Goal: Task Accomplishment & Management: Manage account settings

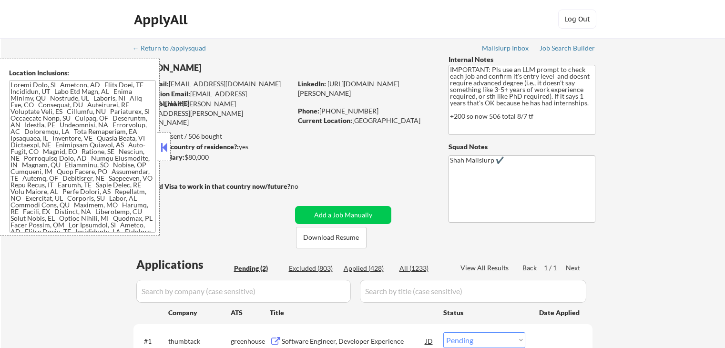
select select ""pending""
click at [164, 149] on button at bounding box center [164, 147] width 10 height 14
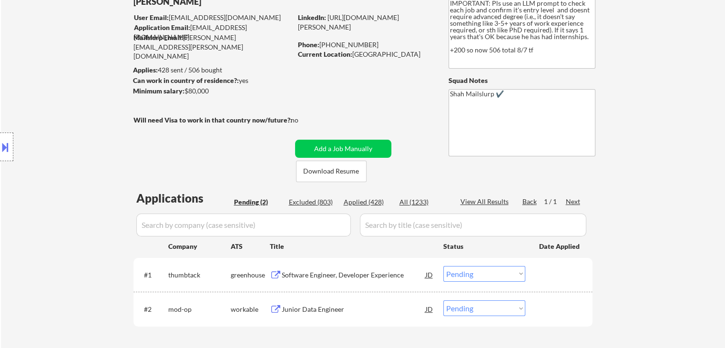
scroll to position [95, 0]
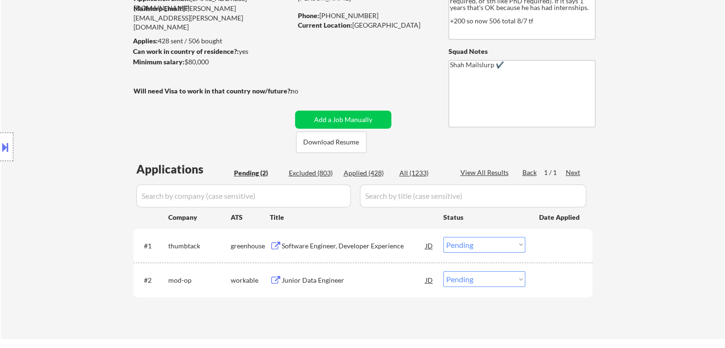
click at [337, 242] on div "Software Engineer, Developer Experience" at bounding box center [354, 246] width 144 height 10
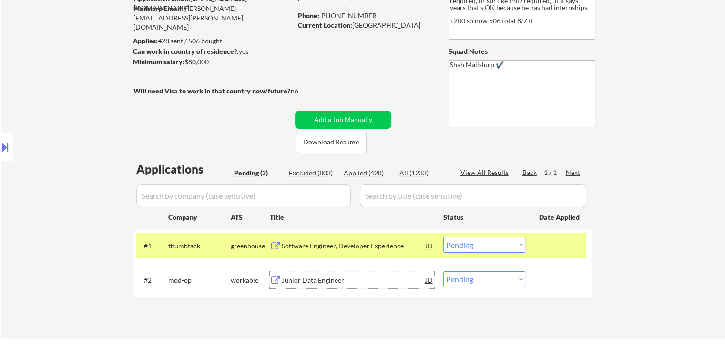
click at [336, 279] on div "Junior Data Engineer" at bounding box center [354, 281] width 144 height 10
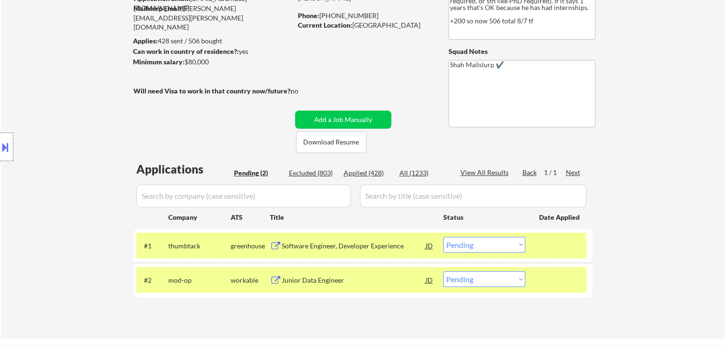
click at [108, 70] on div "Location Inclusions:" at bounding box center [85, 147] width 171 height 177
drag, startPoint x: 108, startPoint y: 70, endPoint x: 107, endPoint y: 81, distance: 10.5
click at [107, 80] on div "Location Inclusions:" at bounding box center [85, 147] width 171 height 177
click at [36, 142] on div "Location Inclusions:" at bounding box center [85, 147] width 171 height 177
click at [33, 142] on div "Location Inclusions:" at bounding box center [85, 147] width 171 height 177
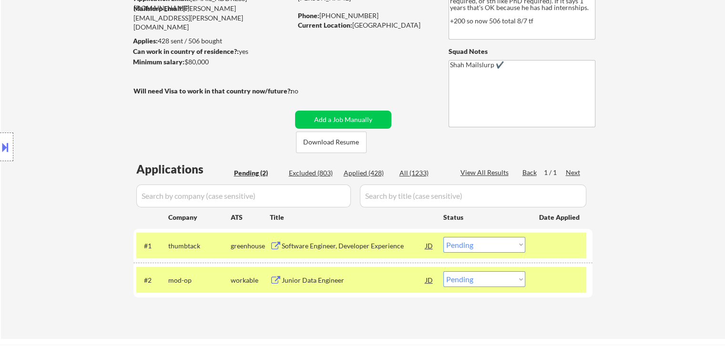
click at [32, 142] on div "Location Inclusions:" at bounding box center [85, 147] width 171 height 177
click at [31, 142] on div "Location Inclusions:" at bounding box center [85, 147] width 171 height 177
click at [45, 117] on div "Location Inclusions:" at bounding box center [85, 147] width 171 height 177
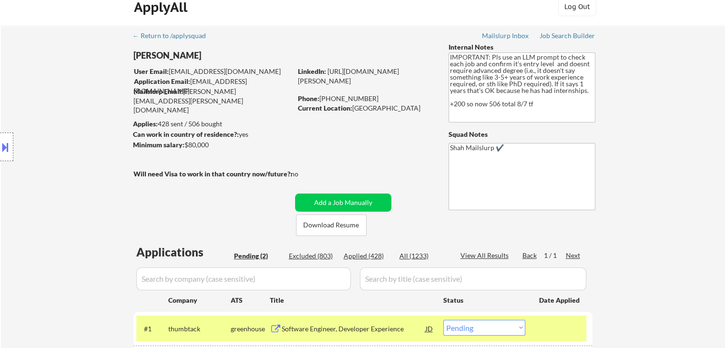
scroll to position [48, 0]
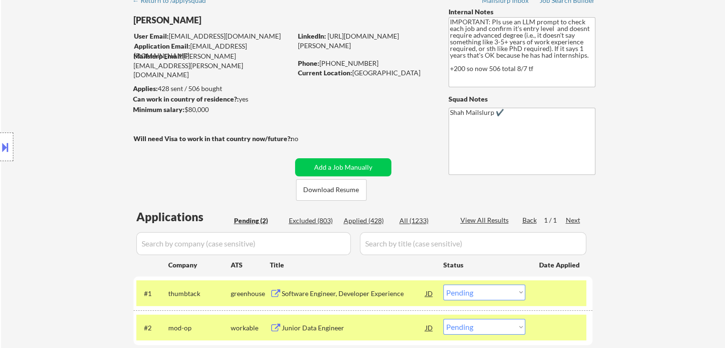
drag, startPoint x: 92, startPoint y: 182, endPoint x: 121, endPoint y: 205, distance: 37.4
click at [92, 182] on div "Location Inclusions:" at bounding box center [85, 147] width 171 height 177
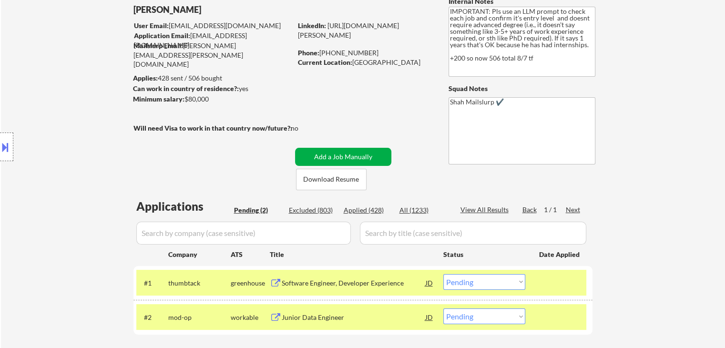
scroll to position [95, 0]
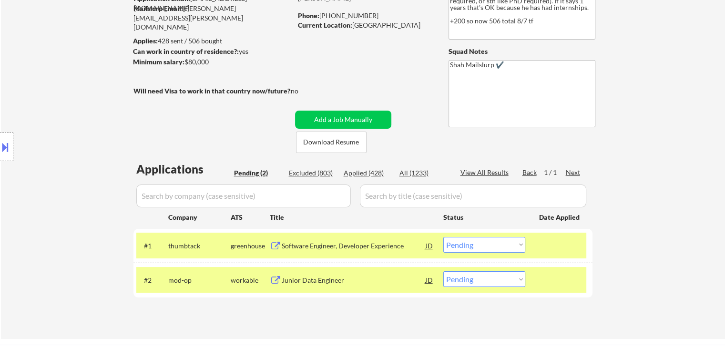
click at [15, 147] on div "Location Inclusions:" at bounding box center [85, 147] width 171 height 177
click at [0, 144] on button at bounding box center [5, 147] width 10 height 16
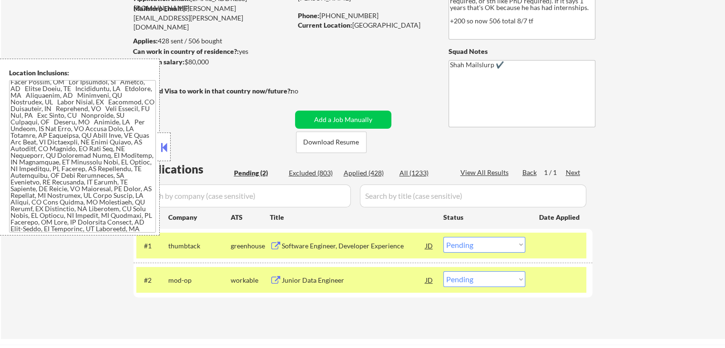
scroll to position [286, 0]
click at [650, 145] on div "← Return to /applysquad Mailslurp Inbox Job Search Builder [PERSON_NAME] User E…" at bounding box center [363, 141] width 724 height 396
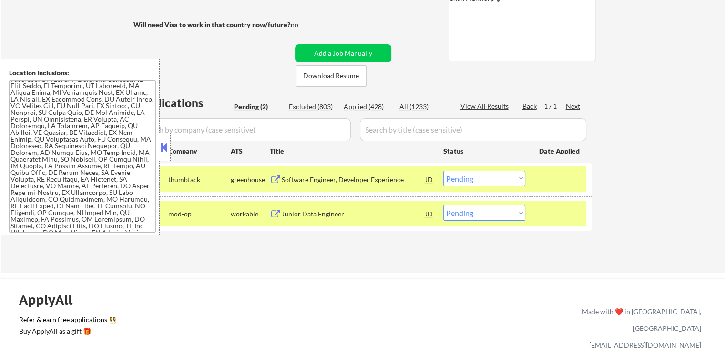
scroll to position [191, 0]
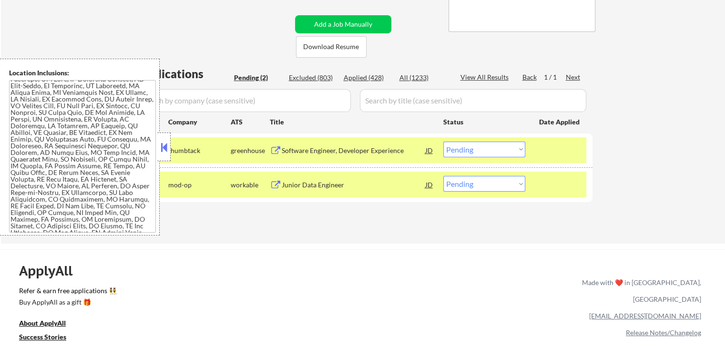
drag, startPoint x: 507, startPoint y: 146, endPoint x: 490, endPoint y: 304, distance: 159.2
click at [507, 146] on select "Choose an option... Pending Applied Excluded (Questions) Excluded (Expired) Exc…" at bounding box center [484, 150] width 82 height 16
click at [443, 142] on select "Choose an option... Pending Applied Excluded (Questions) Excluded (Expired) Exc…" at bounding box center [484, 150] width 82 height 16
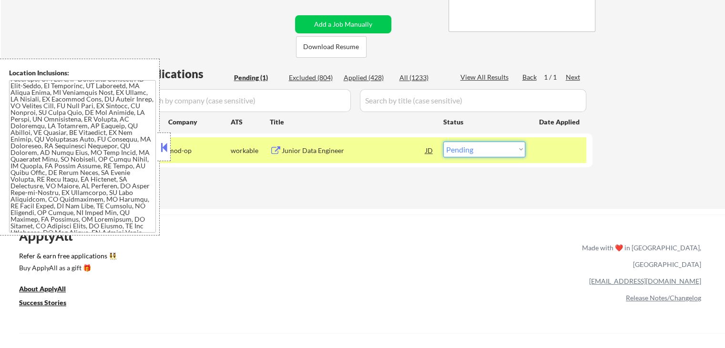
click at [521, 143] on select "Choose an option... Pending Applied Excluded (Questions) Excluded (Expired) Exc…" at bounding box center [484, 150] width 82 height 16
select select ""excluded__bad_match_""
click at [443, 142] on select "Choose an option... Pending Applied Excluded (Questions) Excluded (Expired) Exc…" at bounding box center [484, 150] width 82 height 16
click at [167, 153] on button at bounding box center [164, 147] width 10 height 14
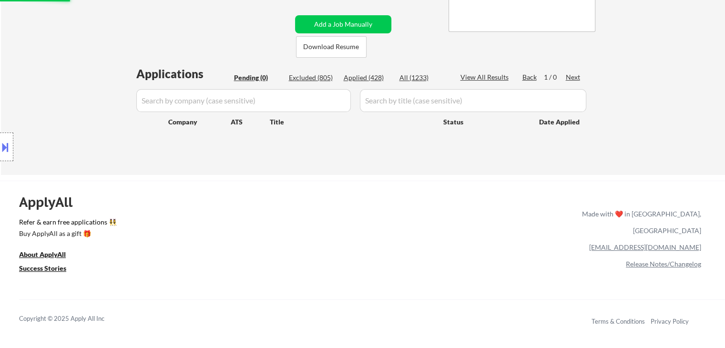
click at [162, 249] on div "ApplyAll Refer & earn free applications 👯‍♀️ Buy ApplyAll as a gift 🎁 About App…" at bounding box center [362, 262] width 725 height 151
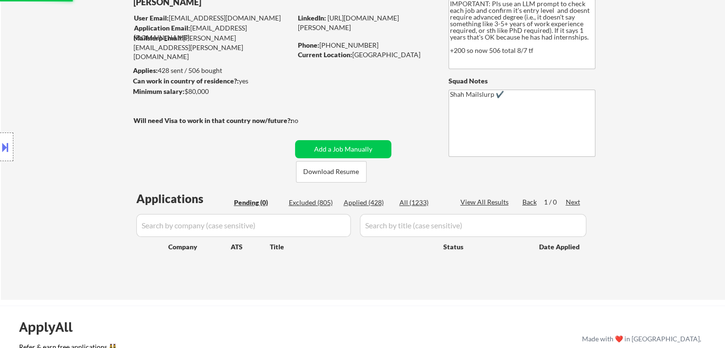
scroll to position [0, 0]
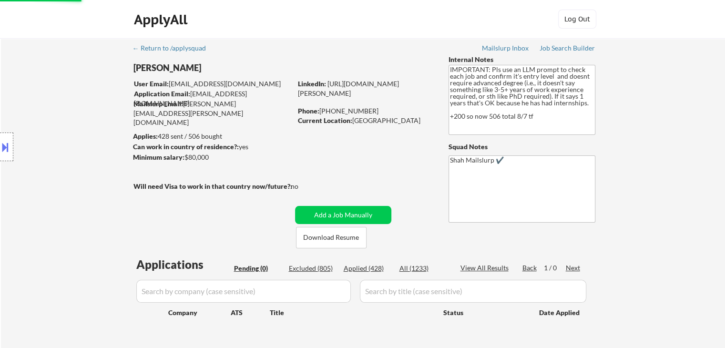
click at [85, 124] on div "Location Inclusions:" at bounding box center [85, 147] width 171 height 177
click at [67, 115] on div "Location Inclusions:" at bounding box center [85, 147] width 171 height 177
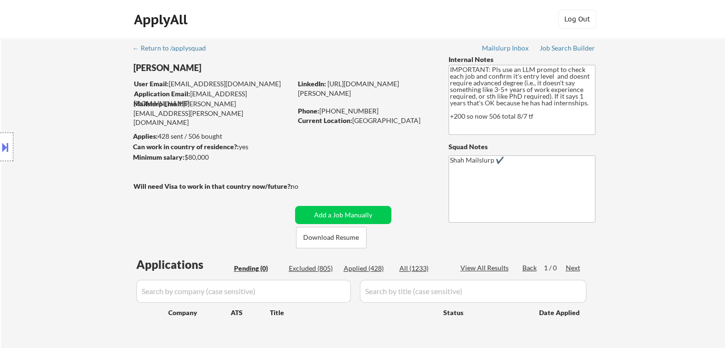
click at [67, 115] on div "Location Inclusions:" at bounding box center [85, 147] width 171 height 177
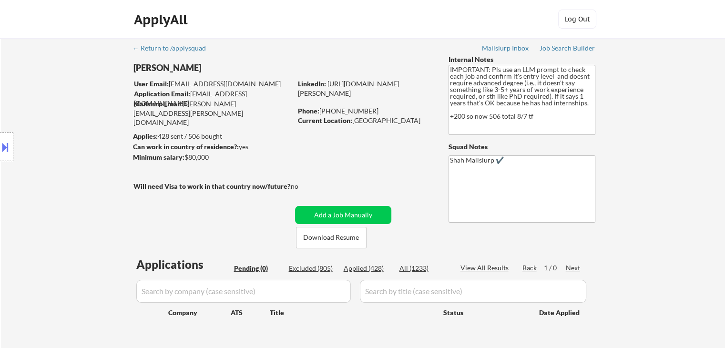
click at [67, 115] on div "Location Inclusions:" at bounding box center [85, 147] width 171 height 177
click at [65, 116] on div "Location Inclusions:" at bounding box center [85, 147] width 171 height 177
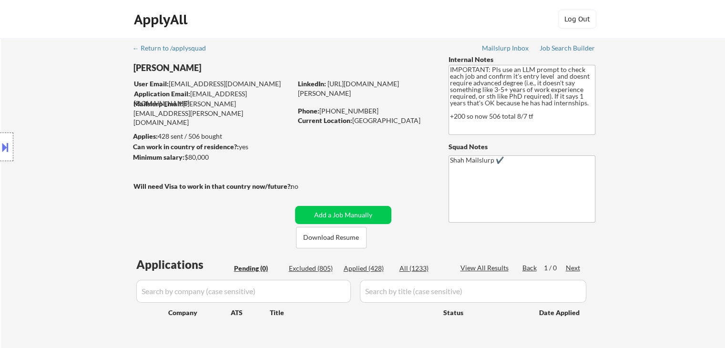
click at [65, 117] on div "Location Inclusions:" at bounding box center [85, 147] width 171 height 177
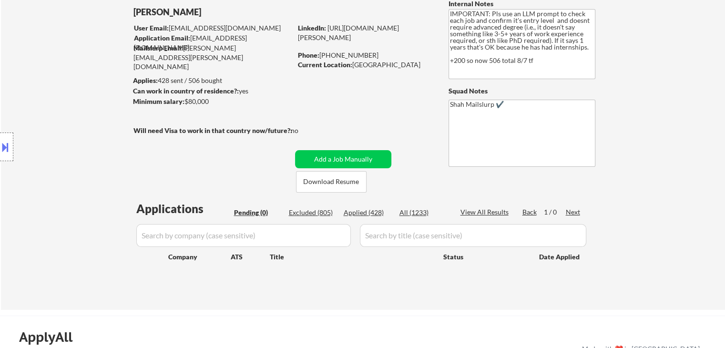
scroll to position [95, 0]
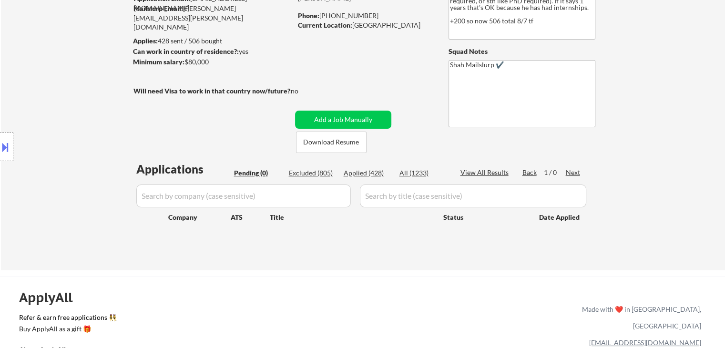
click at [62, 118] on div "Location Inclusions:" at bounding box center [85, 147] width 171 height 177
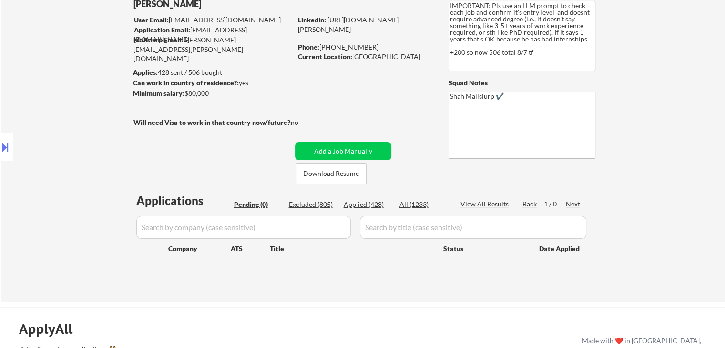
scroll to position [48, 0]
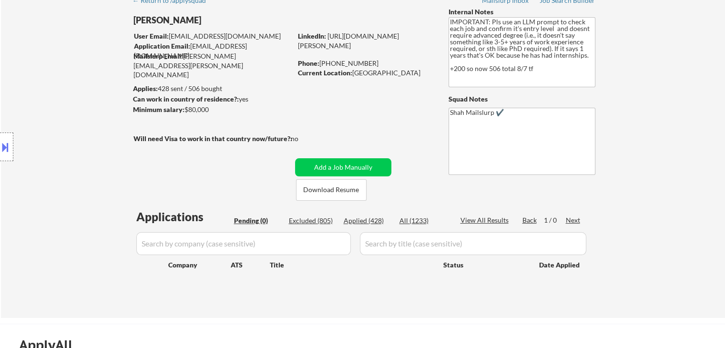
click at [41, 85] on div "Location Inclusions:" at bounding box center [85, 147] width 171 height 177
